Goal: Find contact information: Find contact information

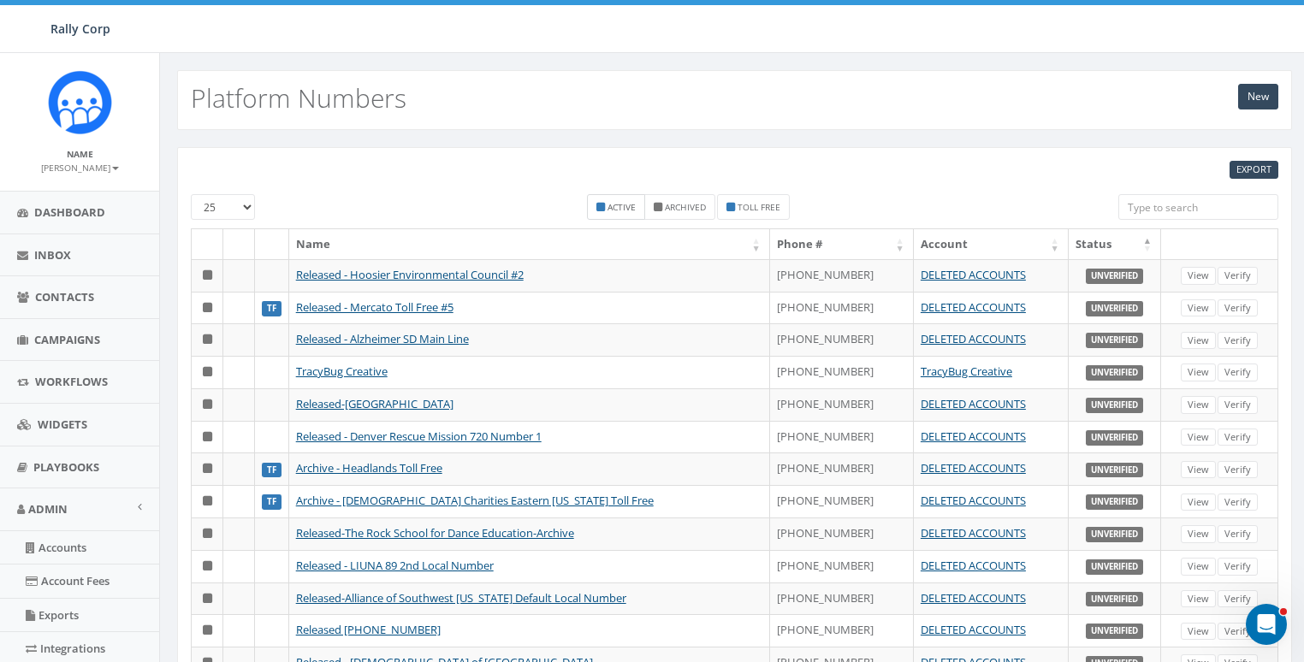
click at [624, 202] on small "Active" at bounding box center [622, 207] width 28 height 12
checkbox input "true"
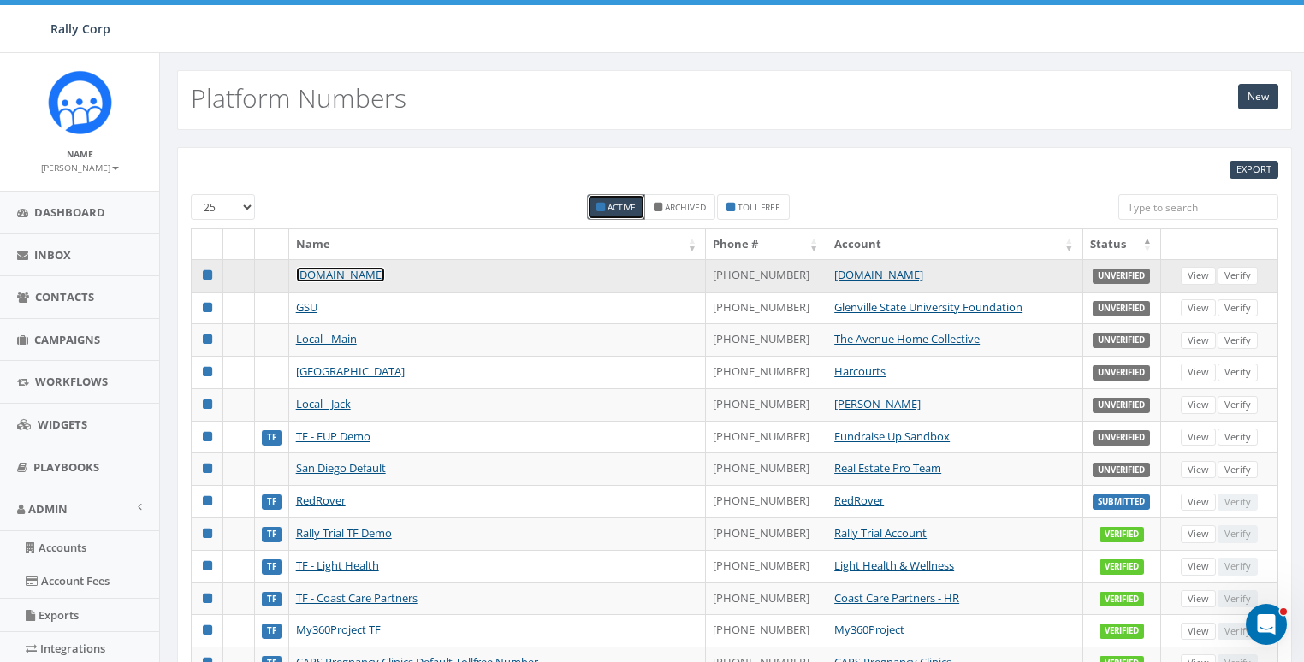
click at [341, 272] on link "[DOMAIN_NAME]" at bounding box center [340, 274] width 89 height 15
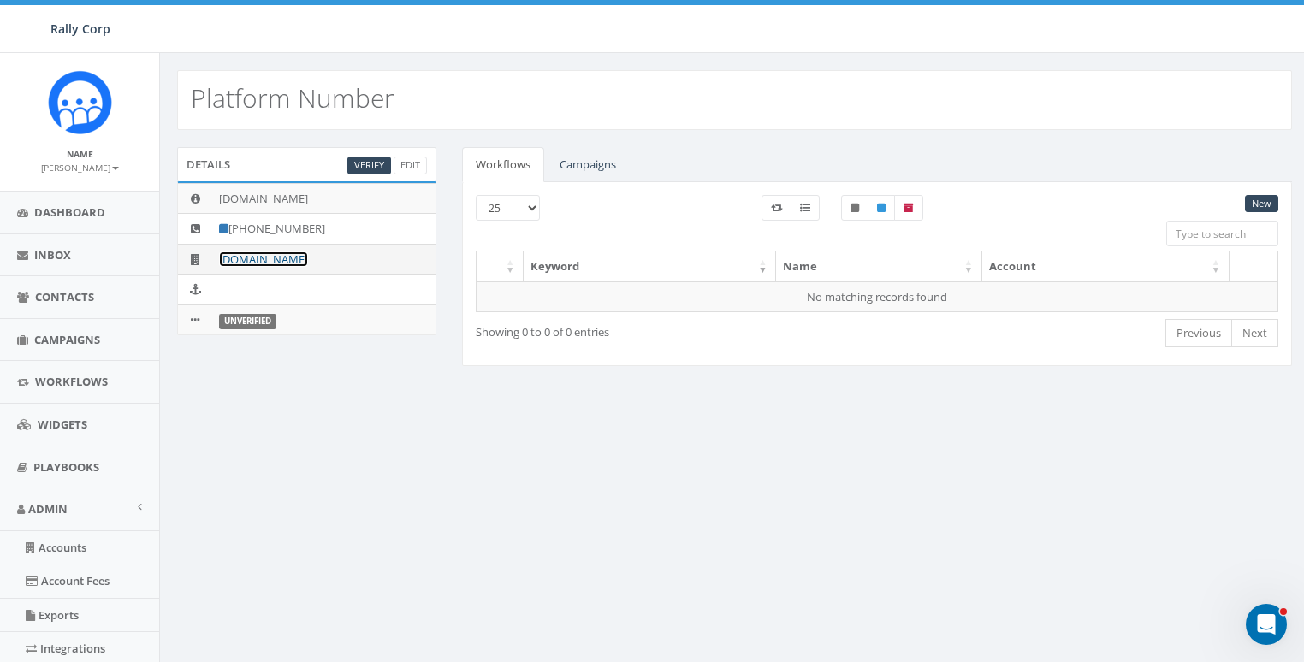
click at [287, 259] on link "[DOMAIN_NAME]" at bounding box center [263, 259] width 89 height 15
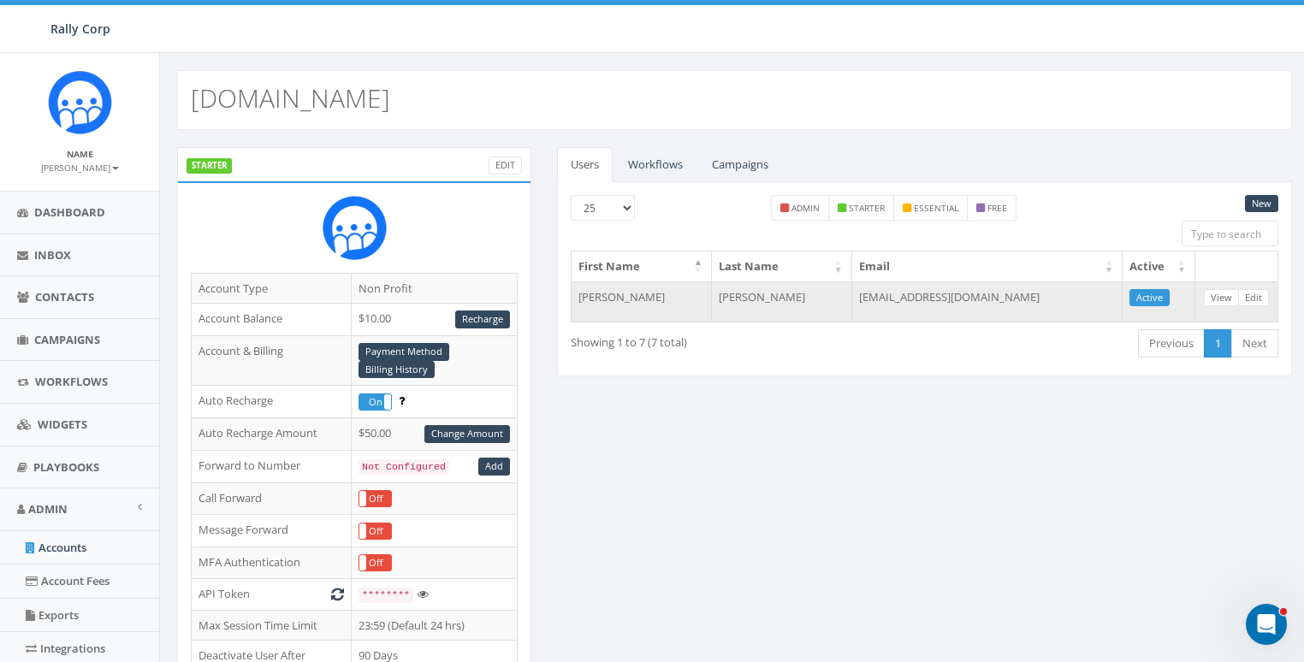
click at [950, 292] on td "[EMAIL_ADDRESS][DOMAIN_NAME]" at bounding box center [987, 302] width 270 height 41
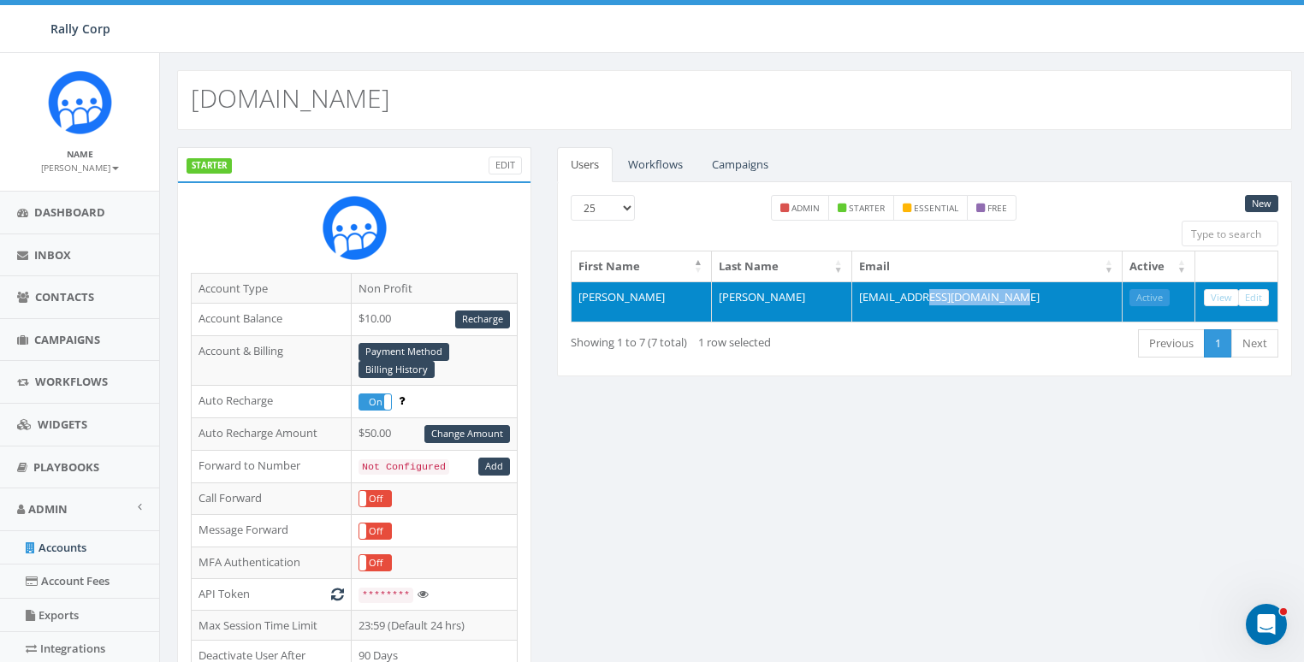
click at [950, 292] on td "[EMAIL_ADDRESS][DOMAIN_NAME]" at bounding box center [987, 302] width 270 height 41
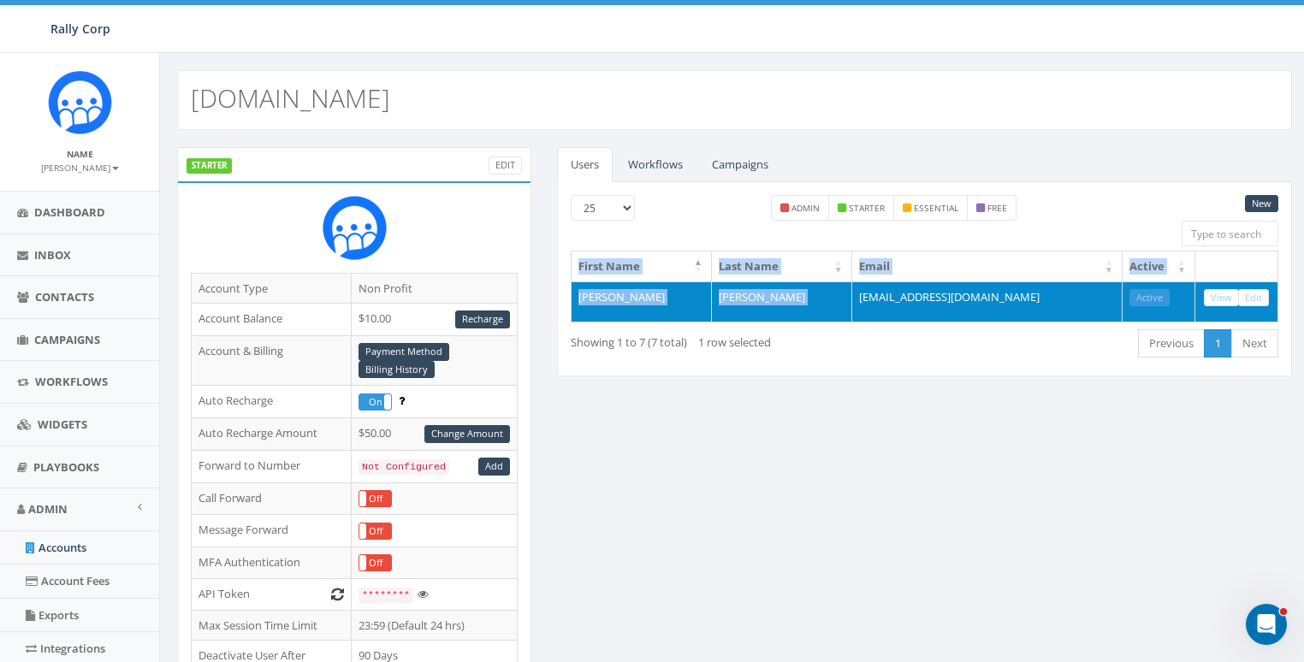
click at [950, 292] on td "[EMAIL_ADDRESS][DOMAIN_NAME]" at bounding box center [987, 302] width 270 height 41
copy table "First Name Last Name Email Active [PERSON_NAME]"
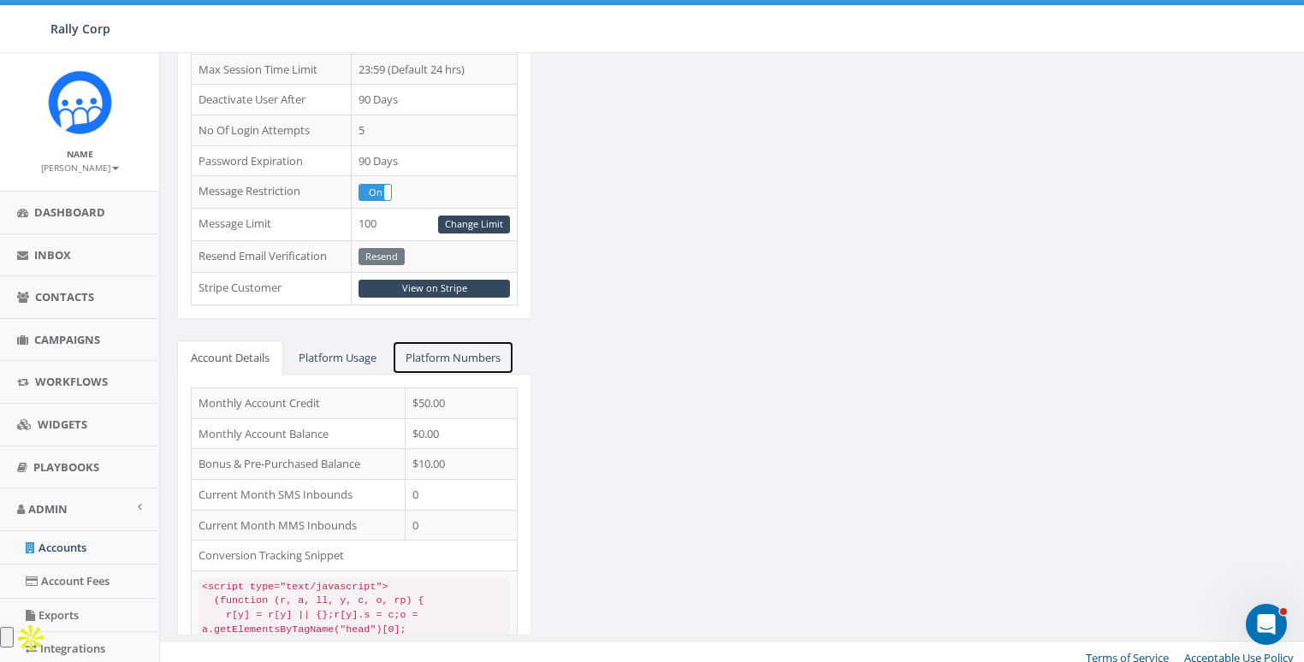
click at [440, 350] on link "Platform Numbers" at bounding box center [453, 358] width 122 height 35
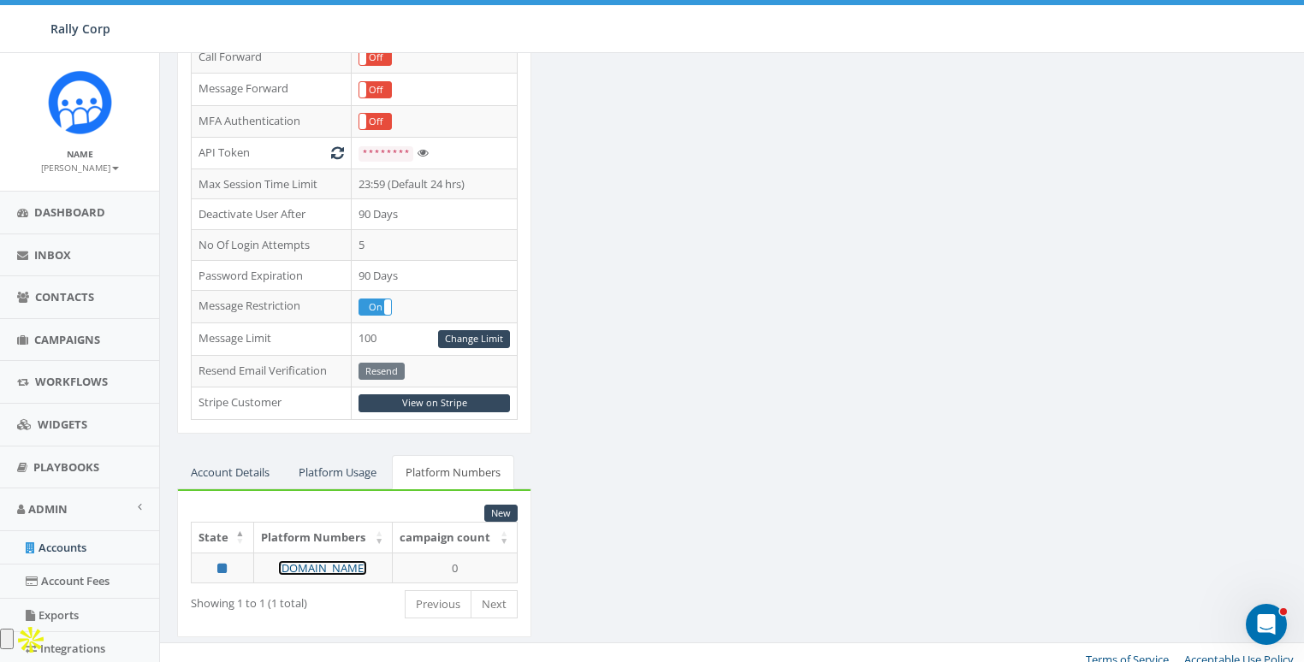
click at [313, 561] on link "[DOMAIN_NAME]" at bounding box center [322, 568] width 89 height 15
